Goal: Information Seeking & Learning: Learn about a topic

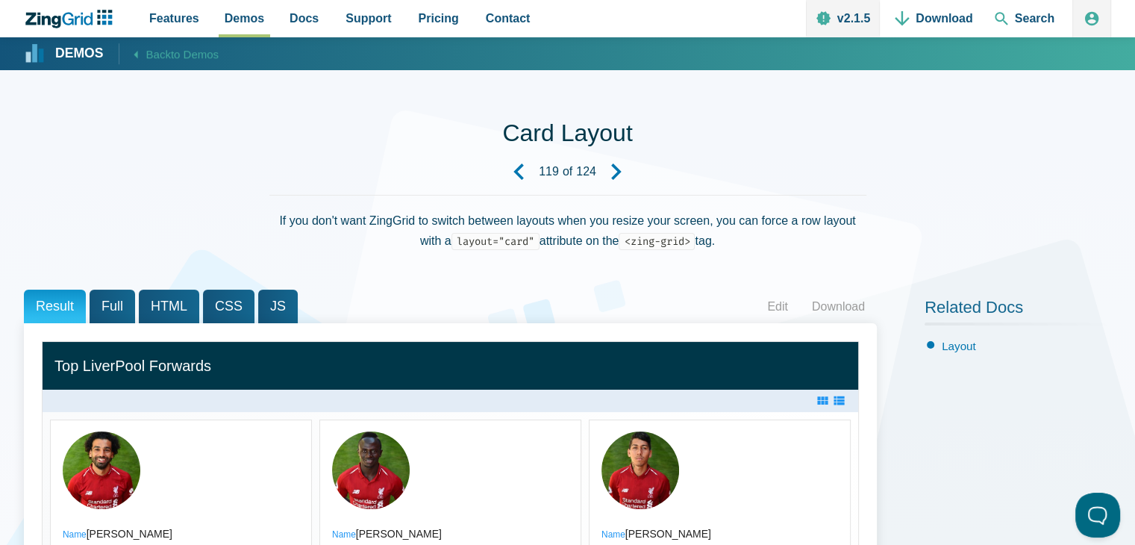
click at [519, 172] on icon "Previous Demo" at bounding box center [518, 171] width 16 height 16
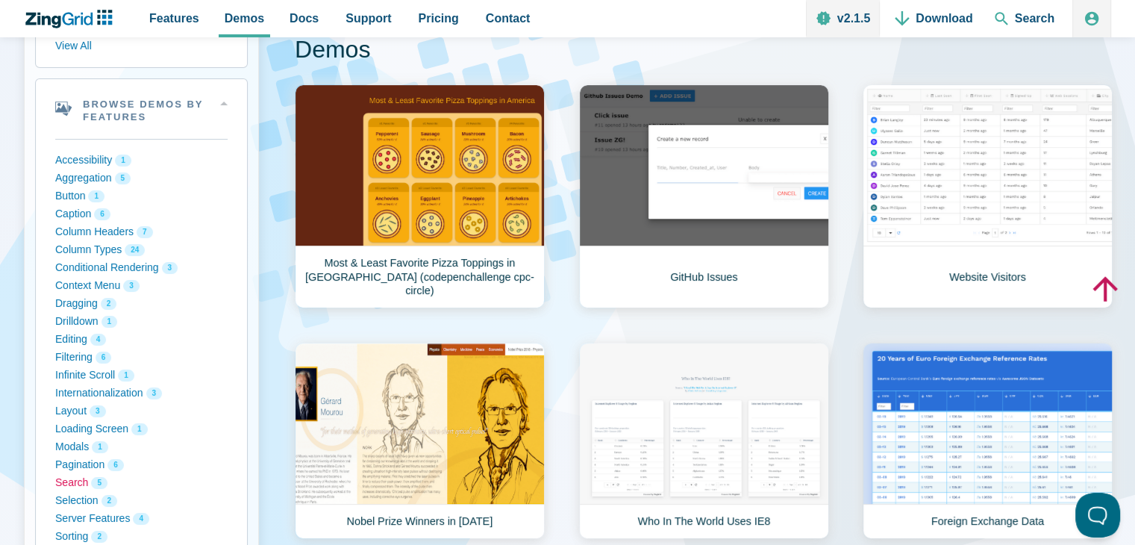
scroll to position [167, 0]
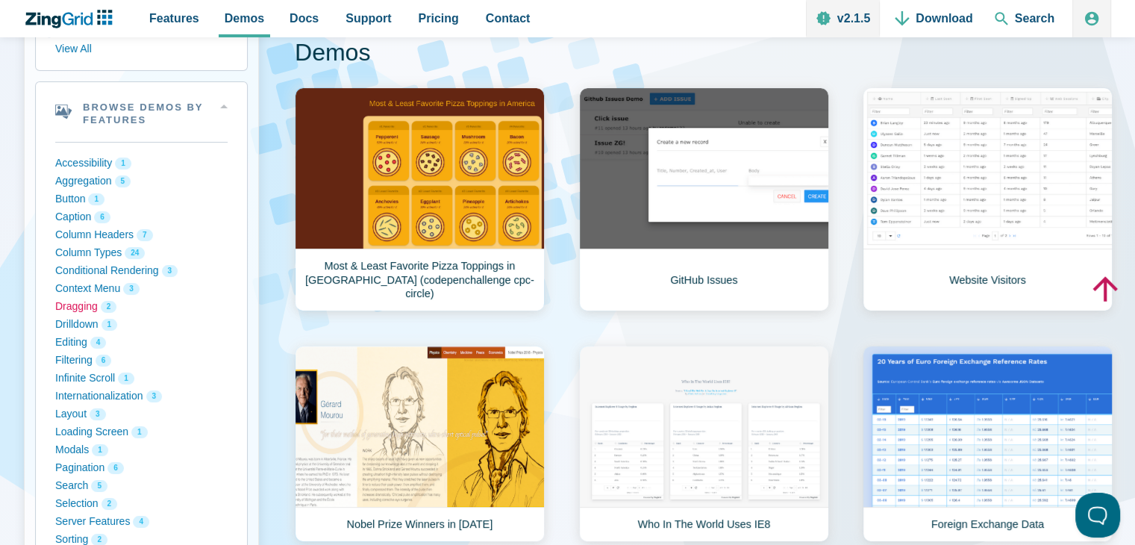
click at [78, 302] on button "Dragging 2" at bounding box center [141, 307] width 172 height 18
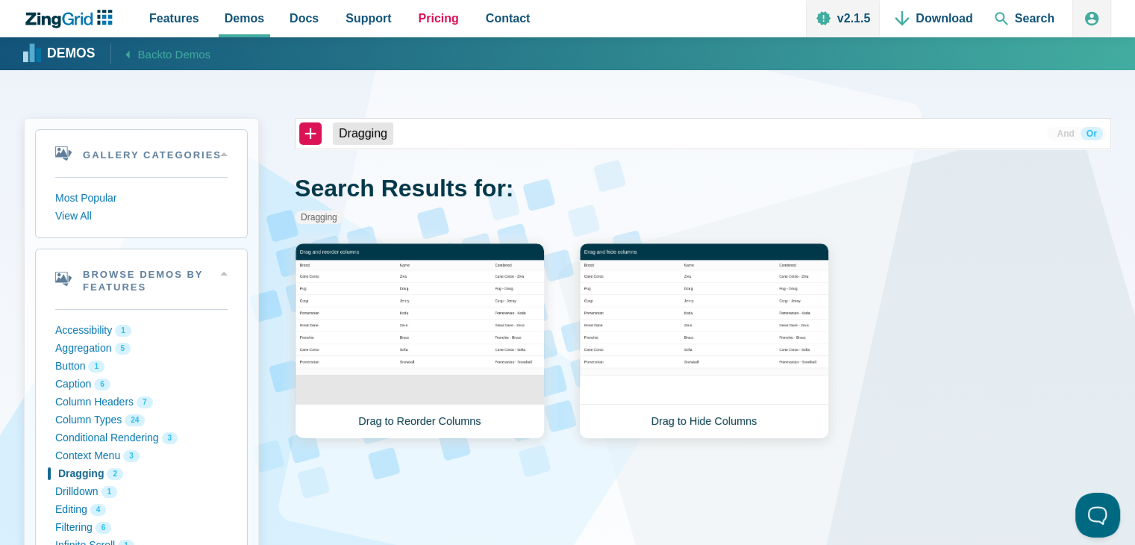
click at [445, 7] on link "Pricing" at bounding box center [439, 18] width 52 height 37
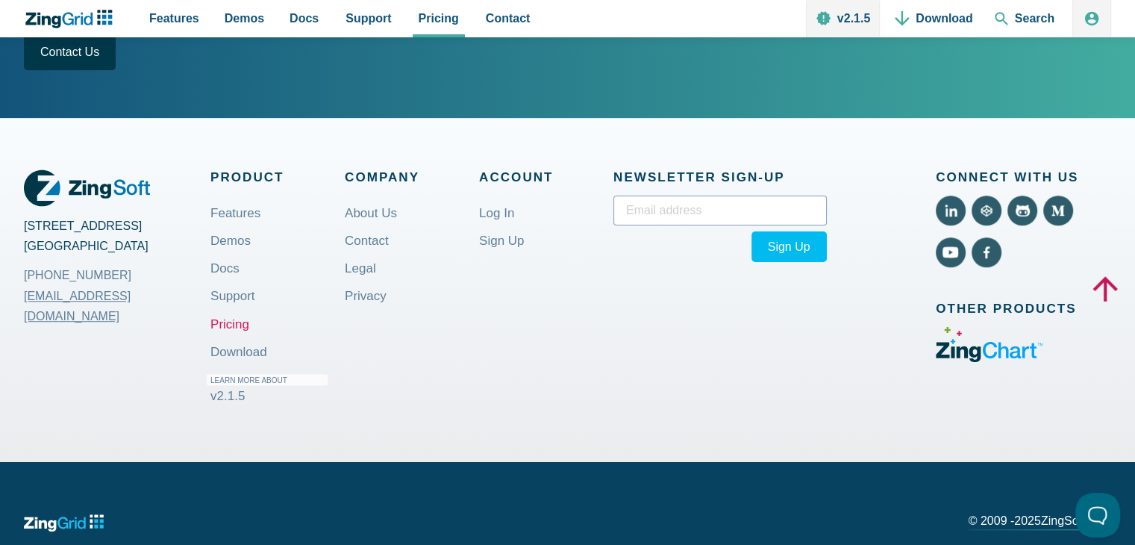
scroll to position [1047, 0]
